Goal: Transaction & Acquisition: Subscribe to service/newsletter

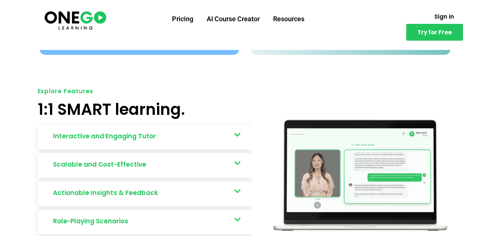
scroll to position [353, 0]
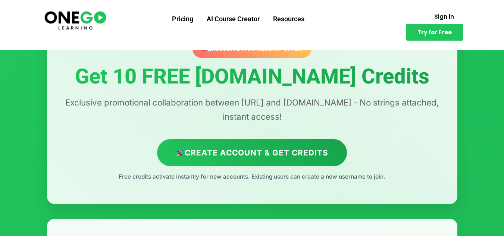
scroll to position [51, 0]
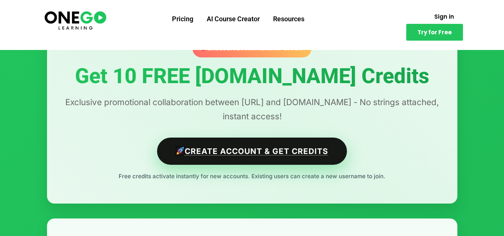
click at [307, 151] on link "Create Account & Get Credits" at bounding box center [252, 151] width 190 height 27
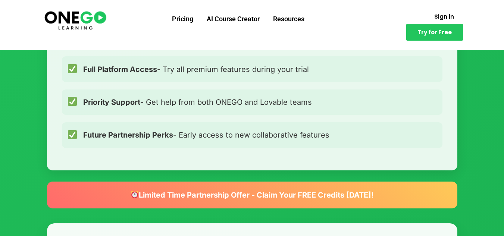
scroll to position [704, 0]
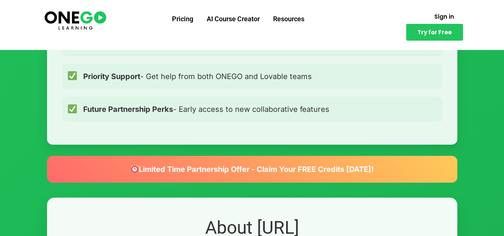
click at [271, 180] on div "Limited Time Partnership Offer - Claim Your FREE Credits [DATE]!" at bounding box center [252, 169] width 410 height 27
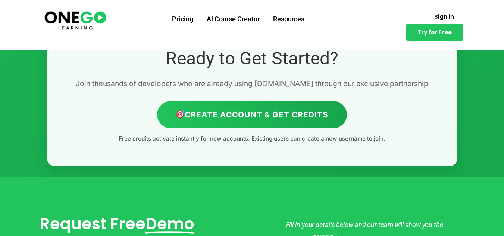
scroll to position [1761, 0]
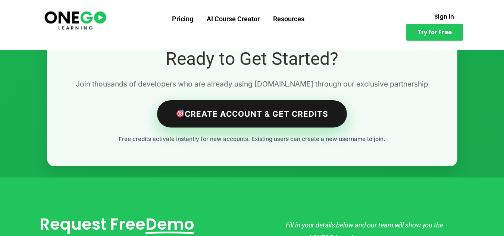
click at [236, 116] on link "Create Account & Get Credits" at bounding box center [252, 113] width 190 height 27
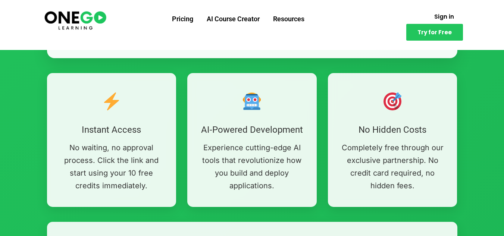
scroll to position [364, 0]
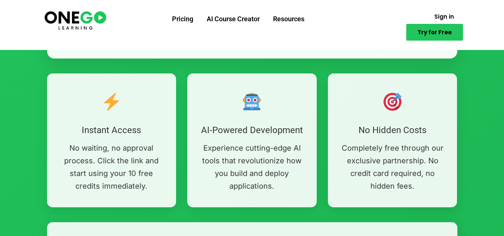
click at [435, 24] on link "Try for Free" at bounding box center [434, 32] width 57 height 17
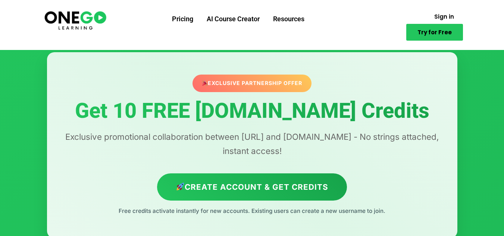
scroll to position [0, 0]
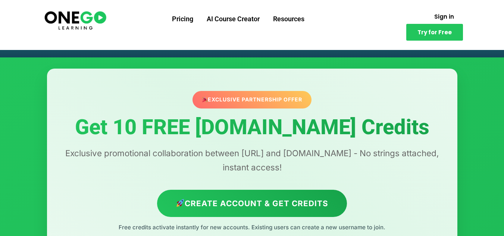
click at [285, 96] on div "Exclusive Partnership Offer" at bounding box center [251, 99] width 119 height 17
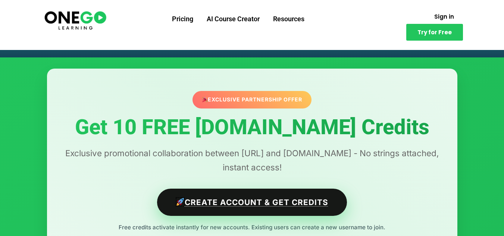
click at [302, 208] on link "Create Account & Get Credits" at bounding box center [252, 202] width 190 height 27
